Goal: Navigation & Orientation: Find specific page/section

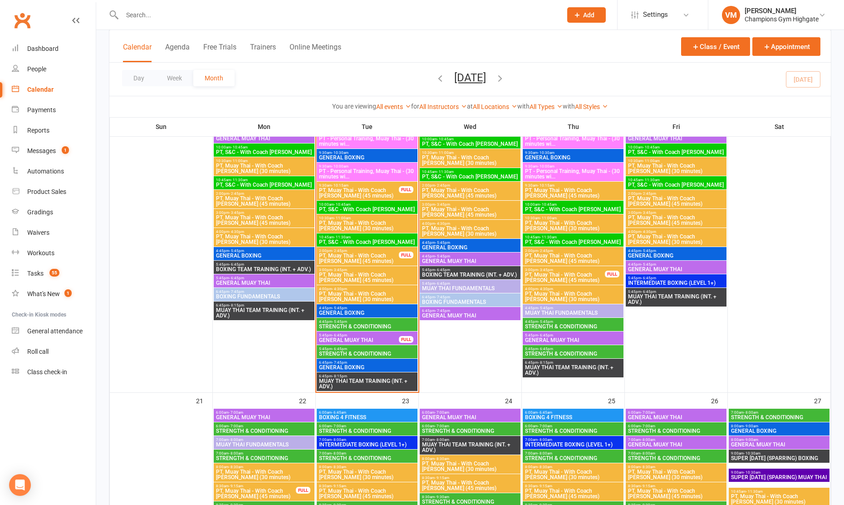
scroll to position [1064, 0]
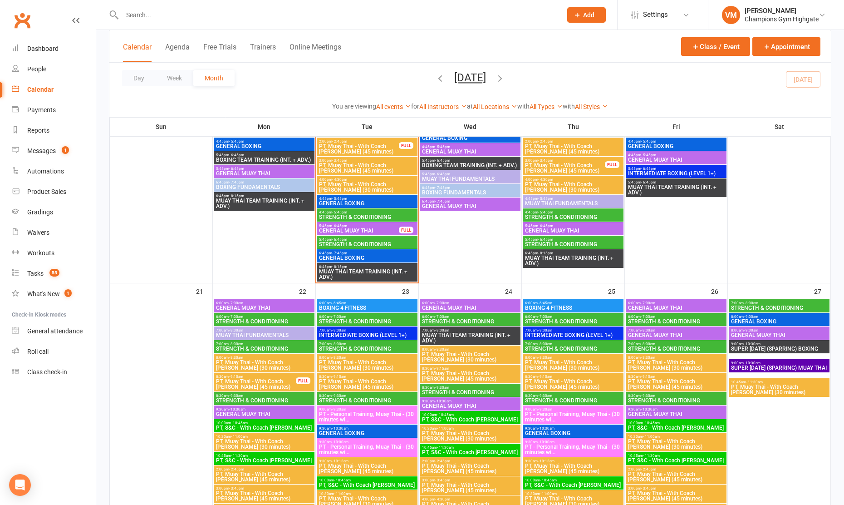
click at [366, 218] on span "STRENGTH & CONDITIONING" at bounding box center [367, 216] width 97 height 5
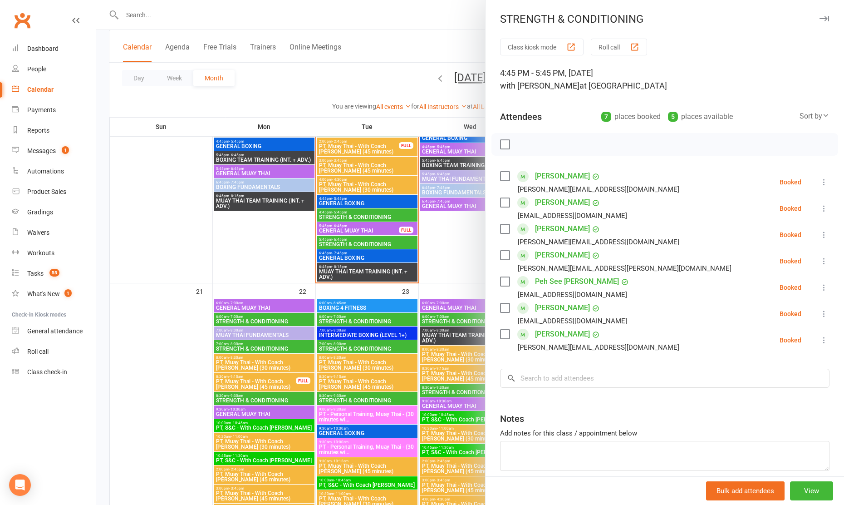
click at [366, 217] on div at bounding box center [470, 252] width 748 height 505
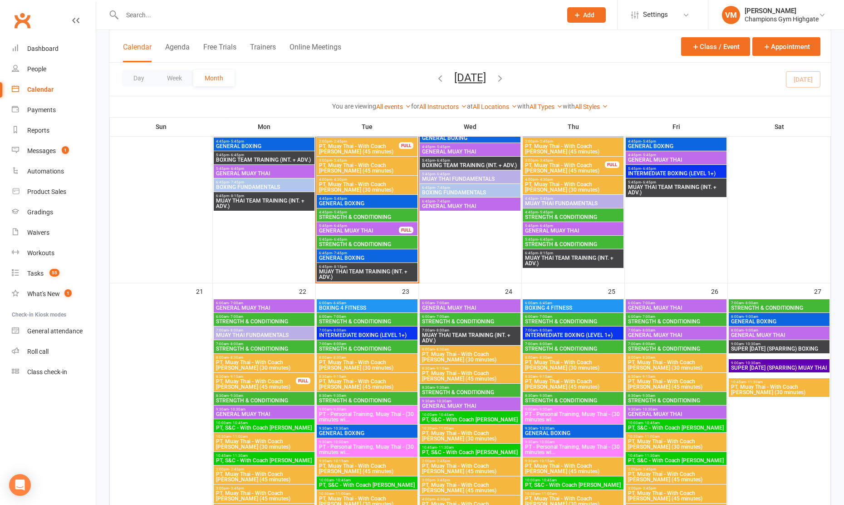
click at [351, 251] on span "6:45pm - 7:45pm" at bounding box center [367, 253] width 97 height 4
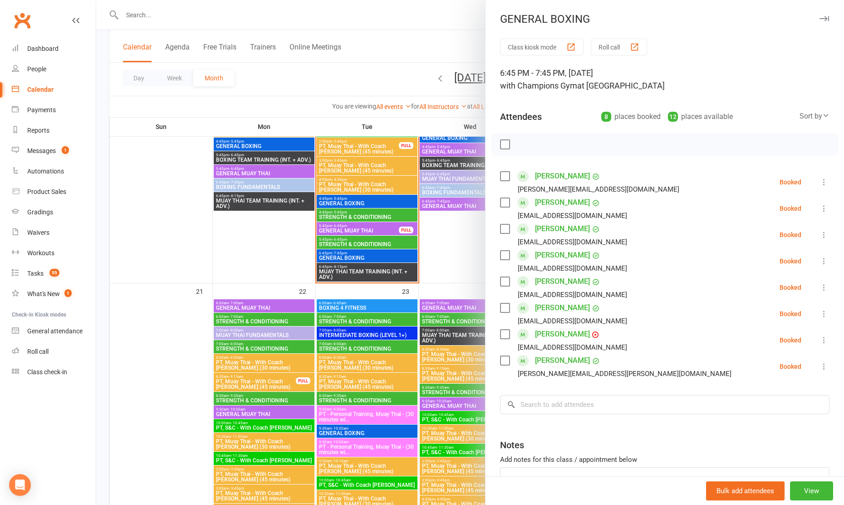
click at [354, 241] on div at bounding box center [470, 252] width 748 height 505
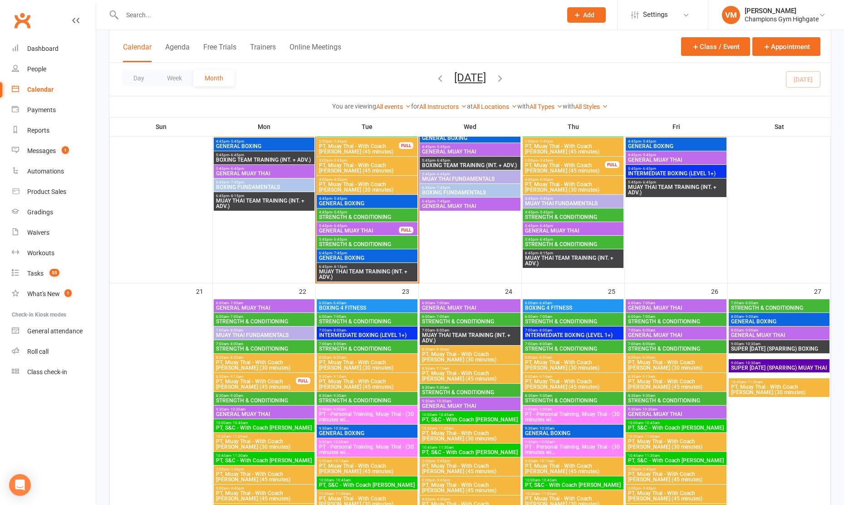
click at [354, 241] on span "STRENGTH & CONDITIONING" at bounding box center [367, 243] width 97 height 5
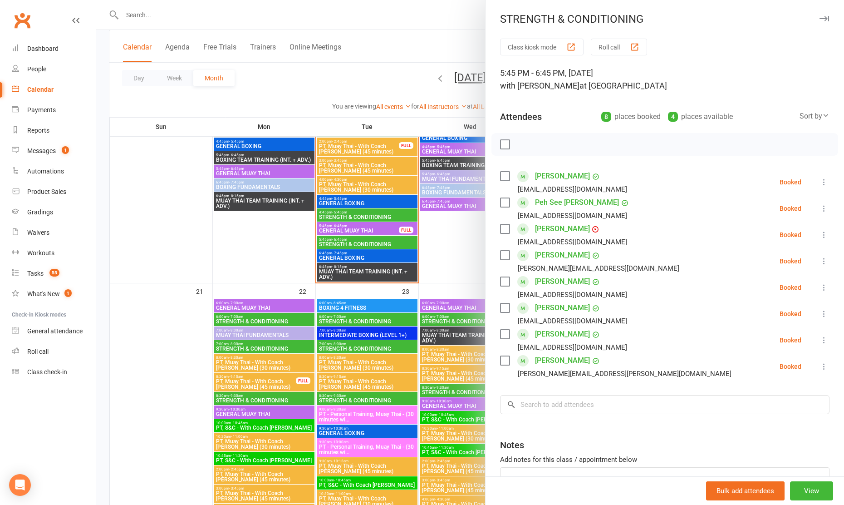
click at [563, 335] on link "[PERSON_NAME]" at bounding box center [562, 334] width 55 height 15
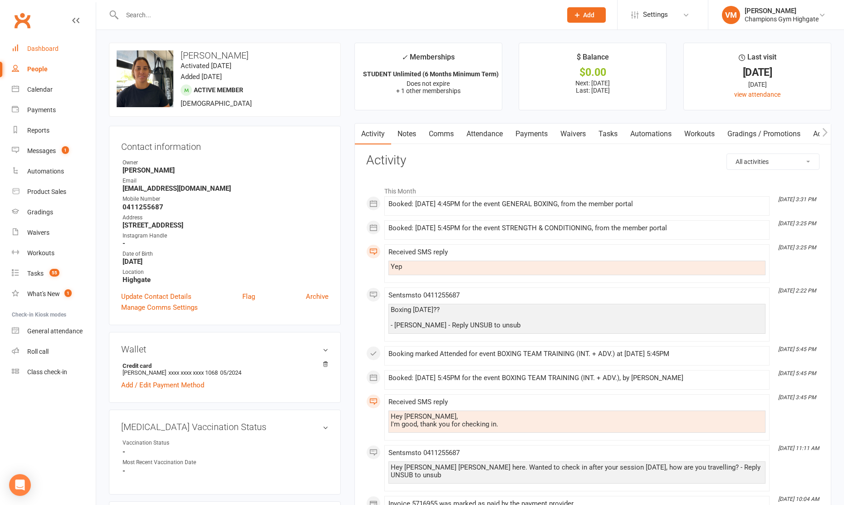
click at [41, 47] on div "Dashboard" at bounding box center [42, 48] width 31 height 7
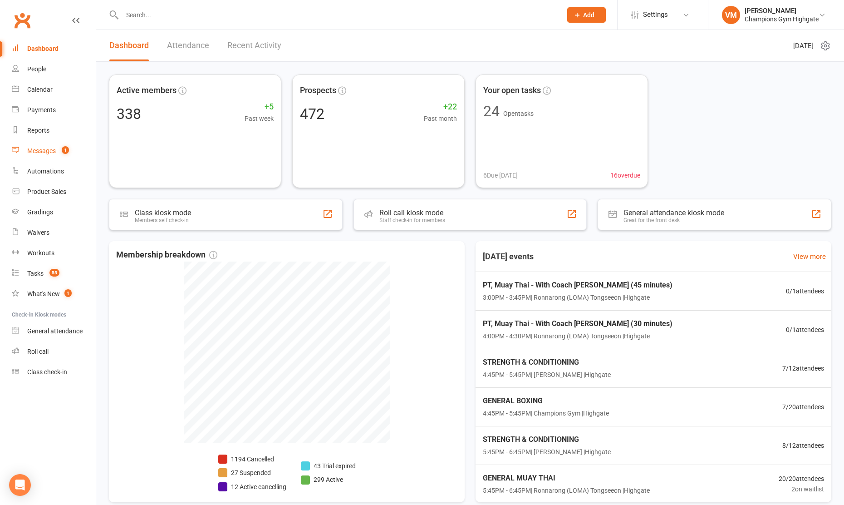
click at [47, 145] on link "Messages 1" at bounding box center [54, 151] width 84 height 20
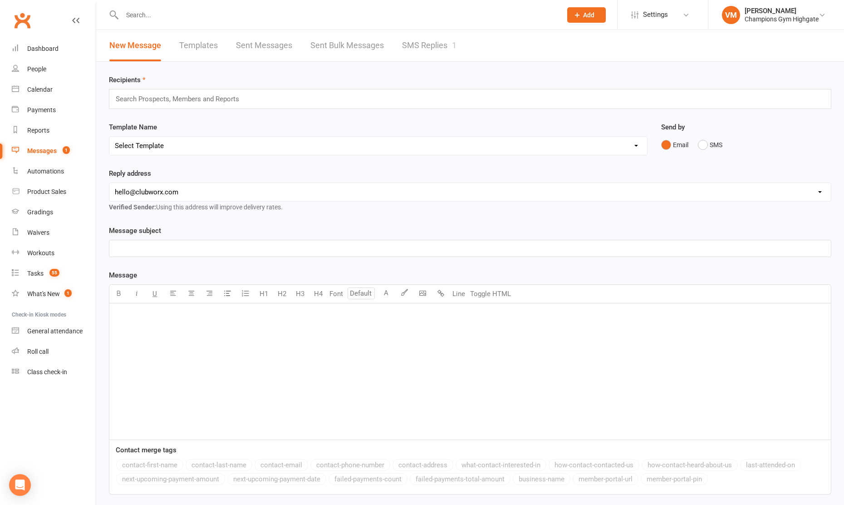
click at [412, 46] on link "SMS Replies 1" at bounding box center [429, 45] width 54 height 31
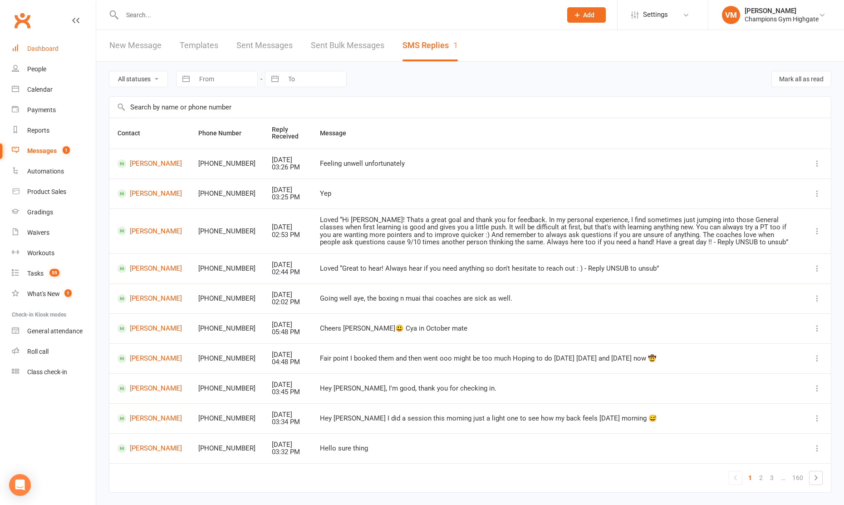
click at [43, 39] on link "Dashboard" at bounding box center [54, 49] width 84 height 20
